Goal: Task Accomplishment & Management: Manage account settings

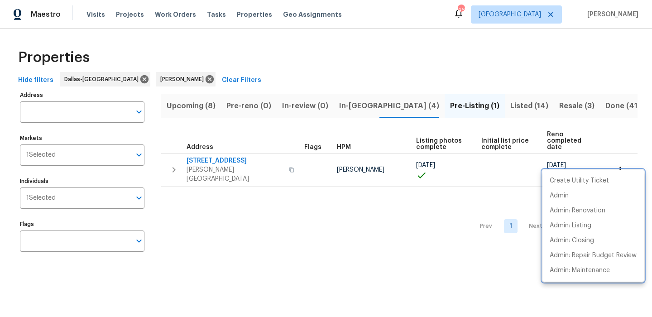
click at [389, 63] on div at bounding box center [326, 158] width 652 height 317
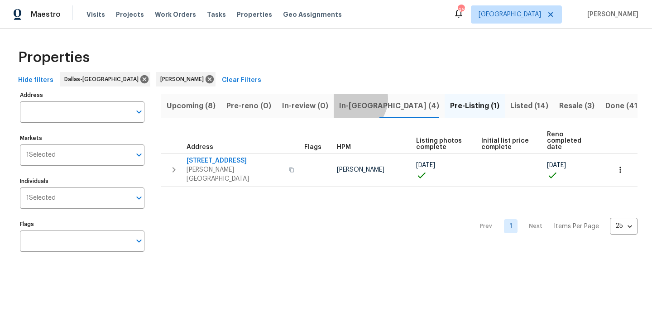
click at [349, 99] on button "In-reno (4)" at bounding box center [389, 106] width 111 height 24
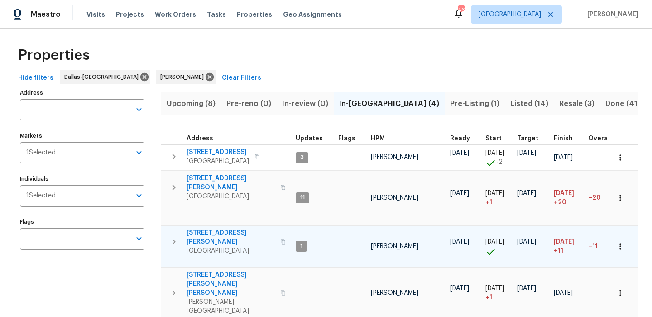
scroll to position [18, 0]
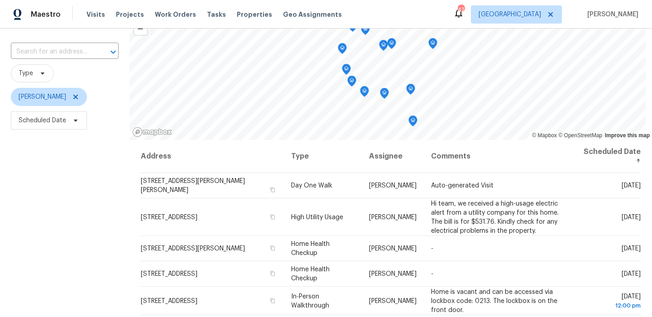
scroll to position [128, 0]
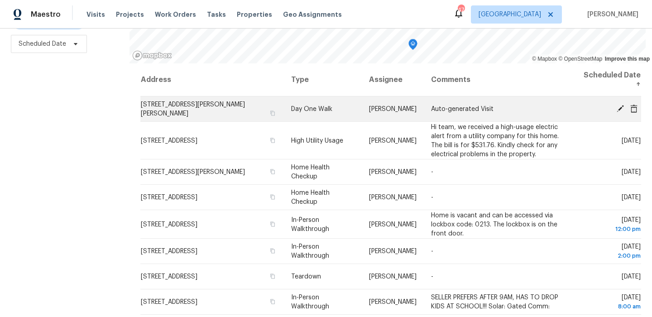
click at [636, 107] on icon at bounding box center [633, 108] width 7 height 8
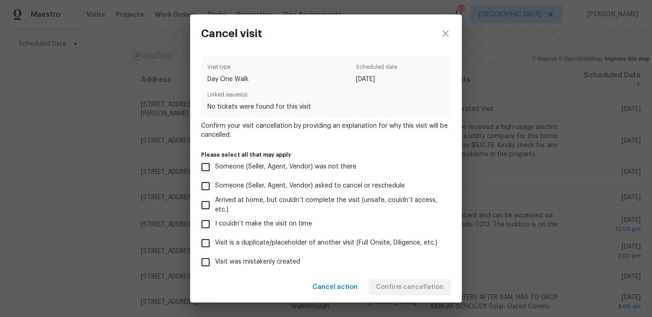
scroll to position [24, 0]
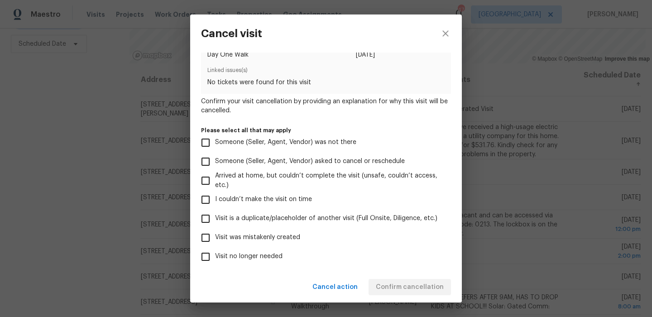
click at [286, 246] on label "Visit was mistakenly created" at bounding box center [320, 237] width 248 height 19
click at [215, 246] on input "Visit was mistakenly created" at bounding box center [205, 237] width 19 height 19
checkbox input "true"
click at [431, 288] on span "Confirm cancellation" at bounding box center [410, 287] width 68 height 11
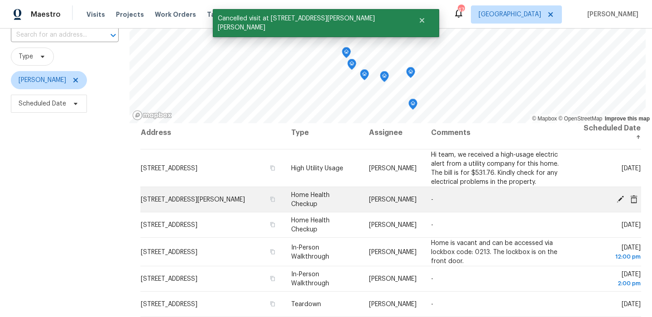
scroll to position [2, 0]
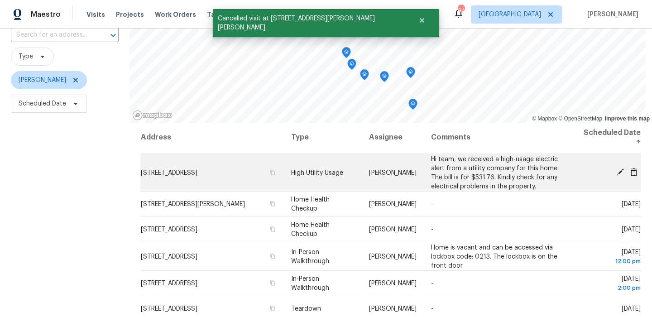
click at [620, 171] on icon at bounding box center [620, 171] width 7 height 7
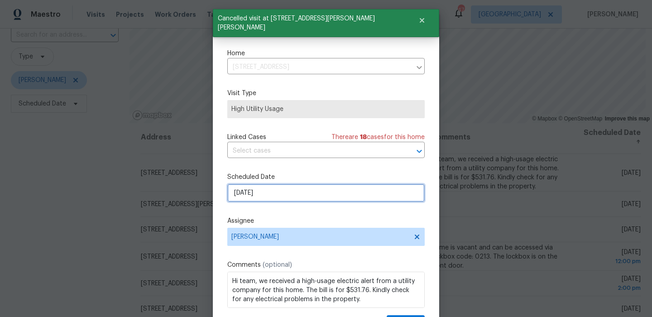
click at [285, 200] on input "10/4/2025" at bounding box center [325, 193] width 197 height 18
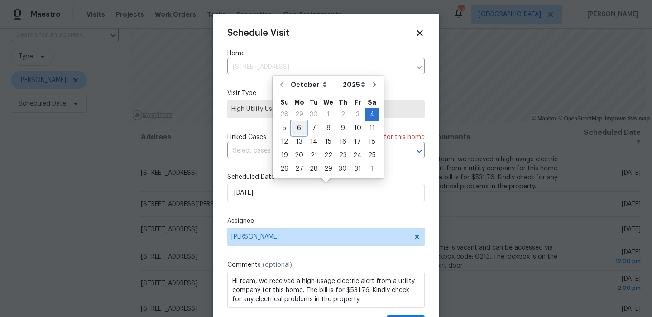
click at [300, 128] on div "6" at bounding box center [299, 128] width 15 height 13
type input "10/6/2025"
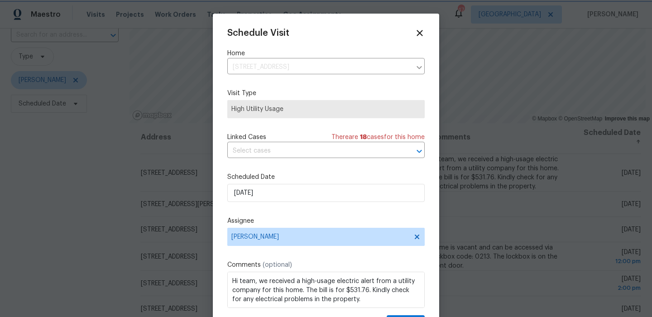
scroll to position [16, 0]
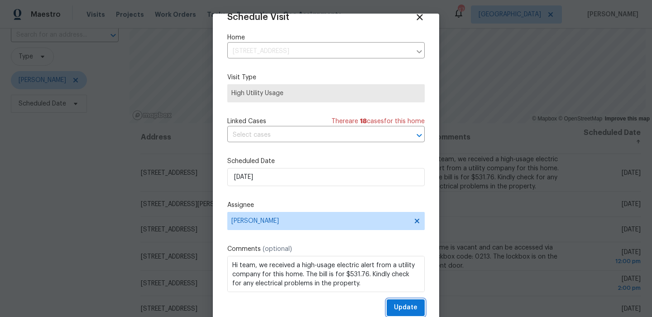
click at [398, 308] on span "Update" at bounding box center [406, 307] width 24 height 11
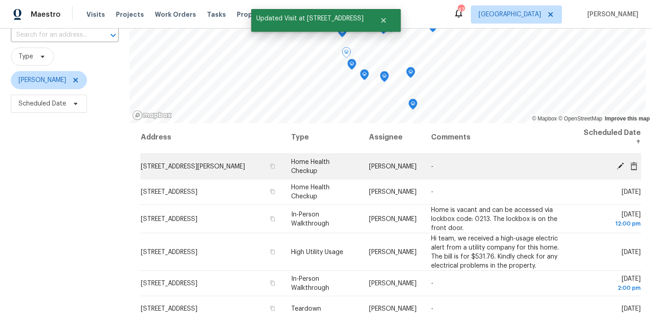
click at [620, 165] on icon at bounding box center [620, 165] width 7 height 7
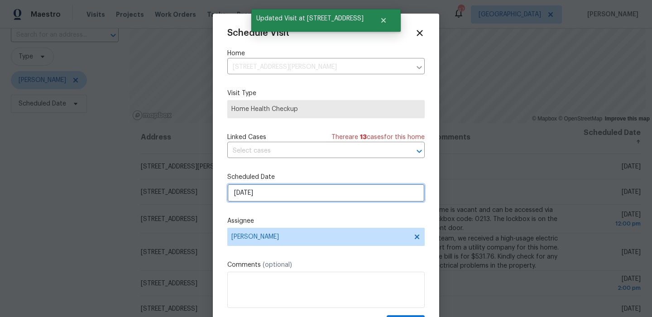
click at [288, 195] on input "10/4/2025" at bounding box center [325, 193] width 197 height 18
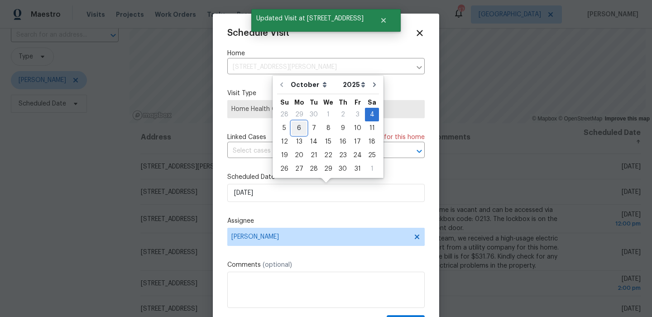
click at [299, 130] on div "6" at bounding box center [299, 128] width 15 height 13
type input "10/6/2025"
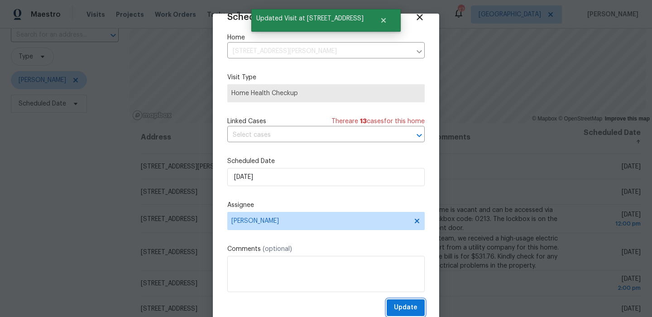
click at [394, 303] on button "Update" at bounding box center [406, 307] width 38 height 17
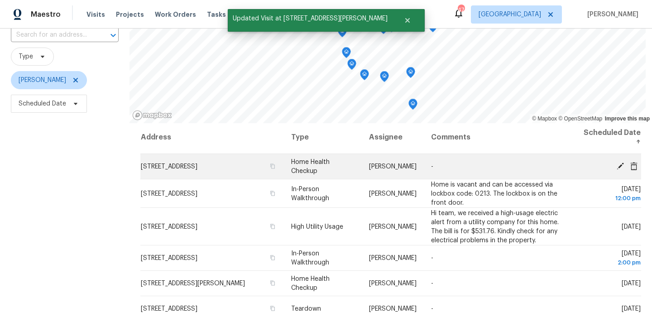
click at [620, 166] on icon at bounding box center [620, 165] width 7 height 7
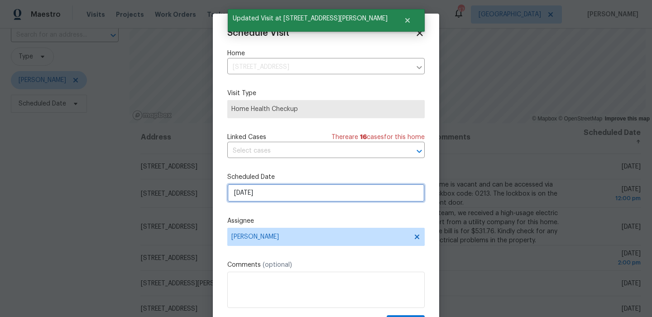
click at [293, 190] on input "10/4/2025" at bounding box center [325, 193] width 197 height 18
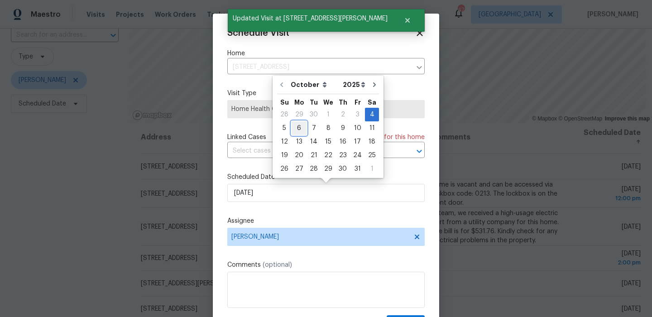
click at [300, 132] on div "6" at bounding box center [299, 128] width 15 height 13
type input "10/6/2025"
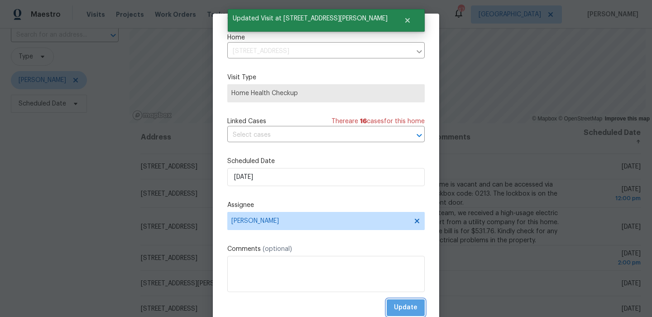
click at [397, 310] on span "Update" at bounding box center [406, 307] width 24 height 11
